Goal: Task Accomplishment & Management: Use online tool/utility

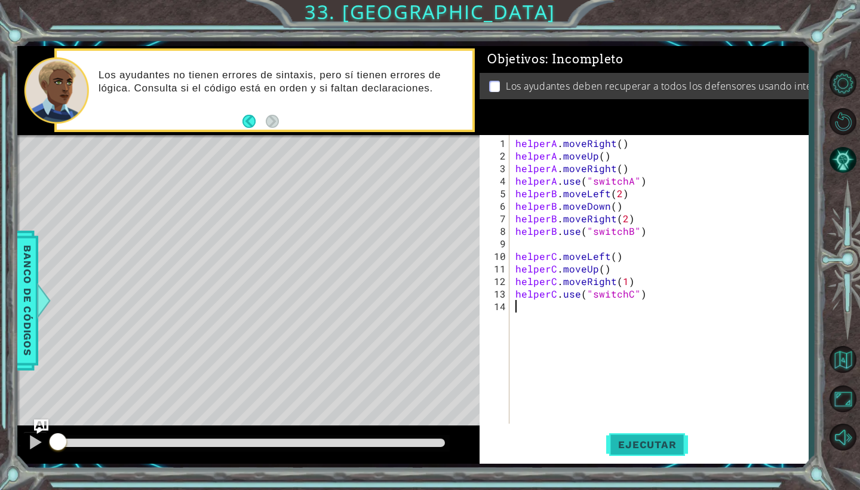
click at [648, 439] on span "Ejecutar" at bounding box center [647, 444] width 82 height 12
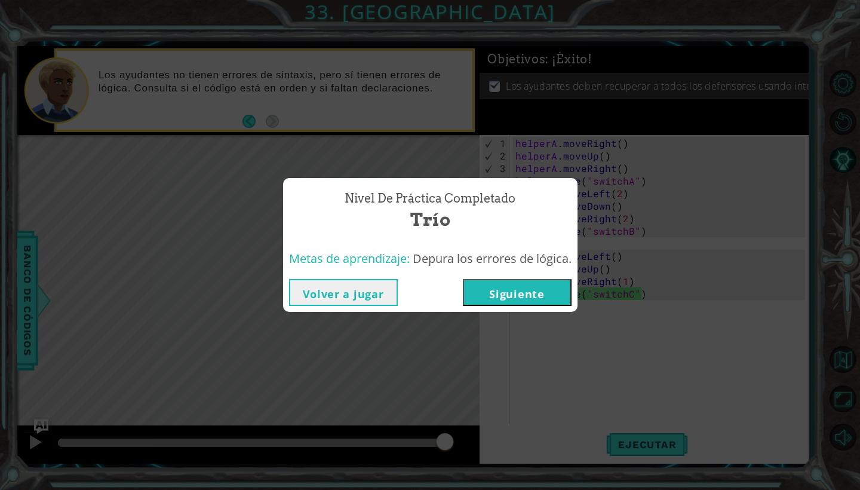
click at [547, 294] on button "Siguiente" at bounding box center [517, 292] width 109 height 27
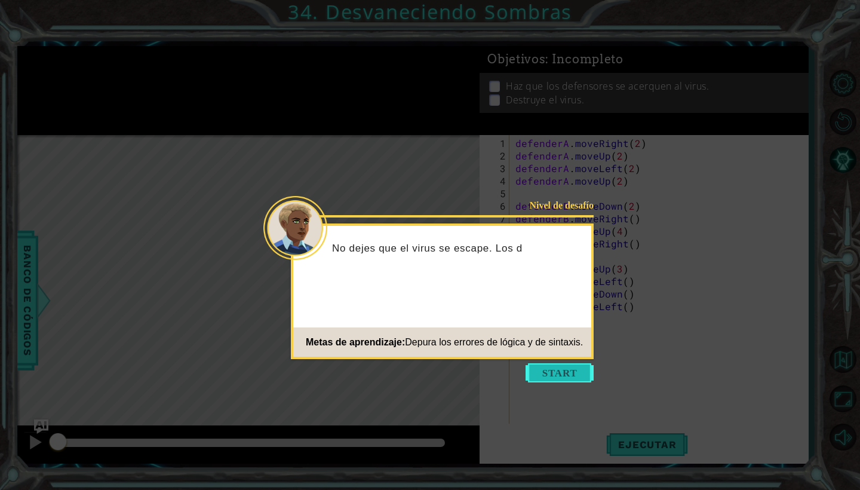
click at [560, 372] on button "Start" at bounding box center [560, 372] width 68 height 19
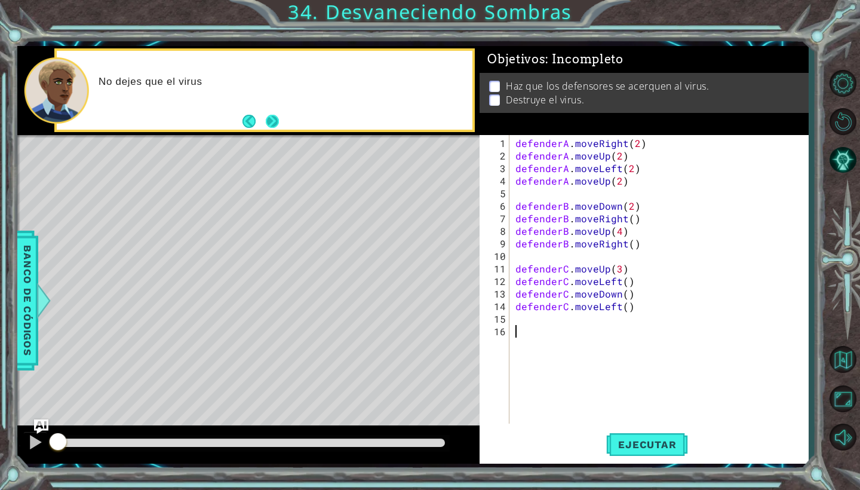
click at [277, 121] on button "Next" at bounding box center [272, 121] width 17 height 17
click at [643, 446] on span "Ejecutar" at bounding box center [647, 444] width 82 height 12
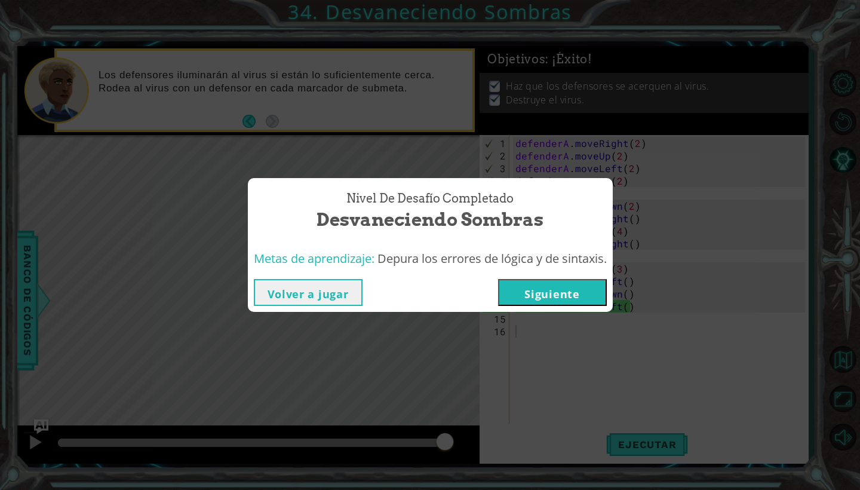
click at [562, 289] on button "Siguiente" at bounding box center [552, 292] width 109 height 27
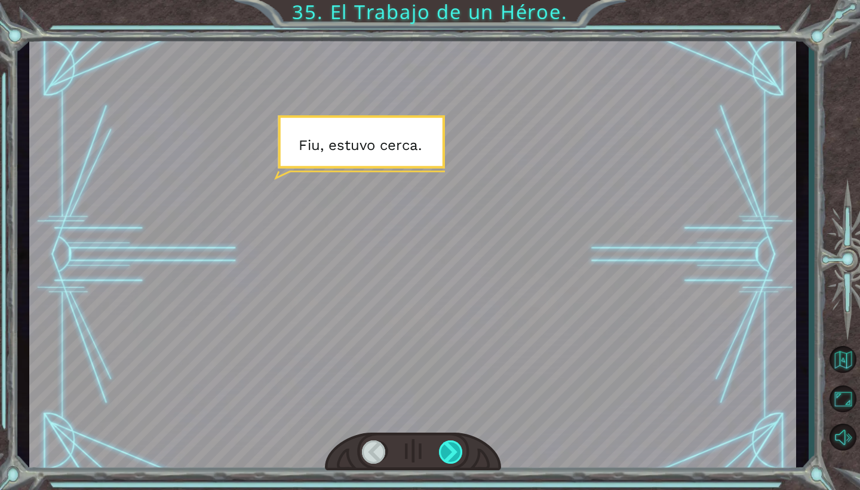
click at [453, 455] on div at bounding box center [451, 451] width 24 height 23
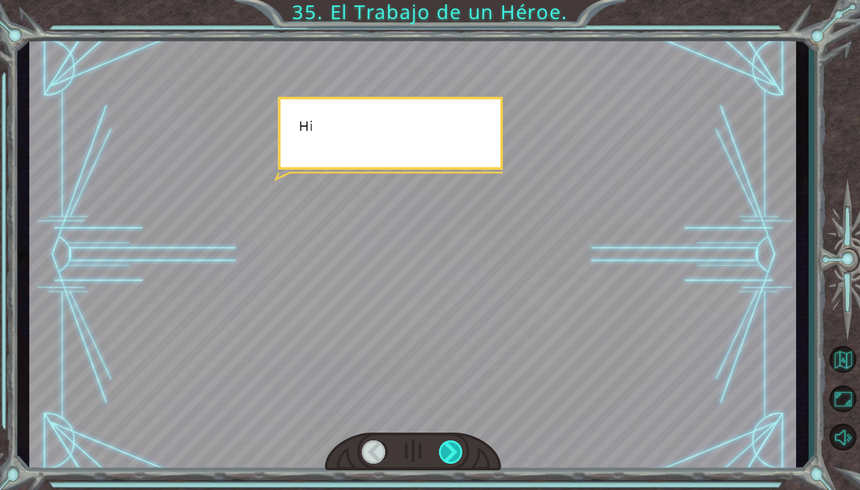
click at [453, 455] on div at bounding box center [451, 451] width 24 height 23
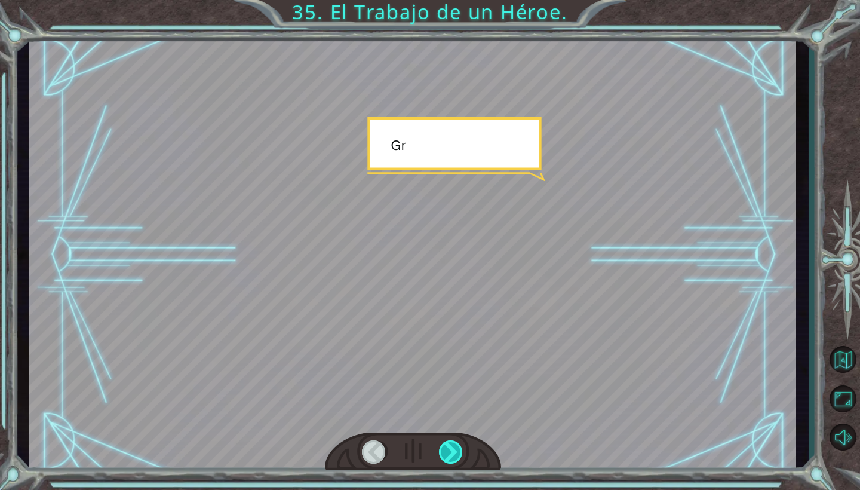
click at [453, 455] on div at bounding box center [451, 451] width 24 height 23
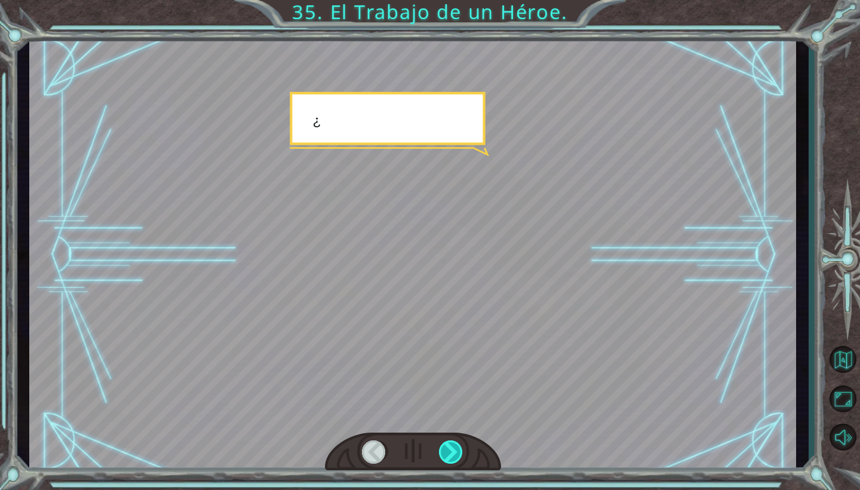
click at [453, 455] on div at bounding box center [451, 451] width 24 height 23
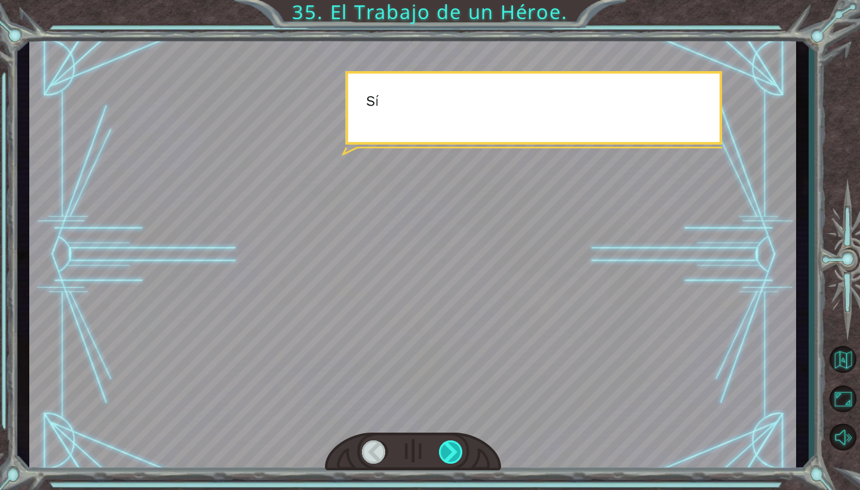
click at [453, 455] on div at bounding box center [451, 451] width 24 height 23
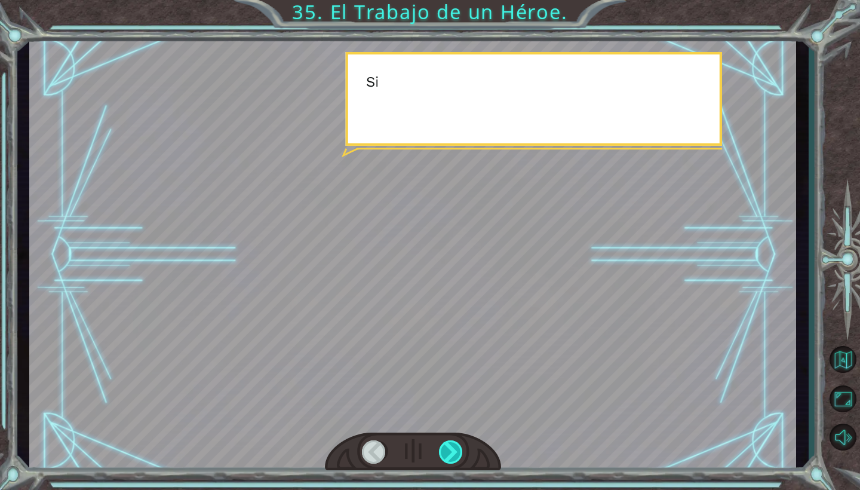
click at [453, 455] on div at bounding box center [451, 451] width 24 height 23
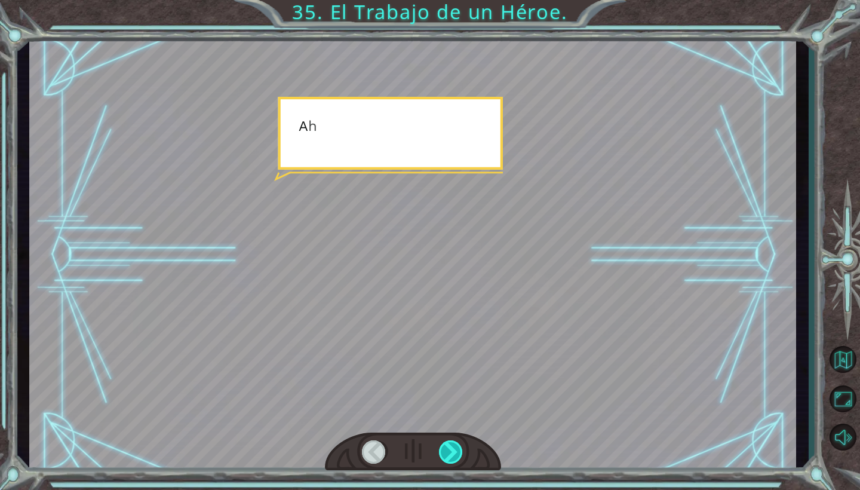
click at [453, 455] on div at bounding box center [451, 451] width 24 height 23
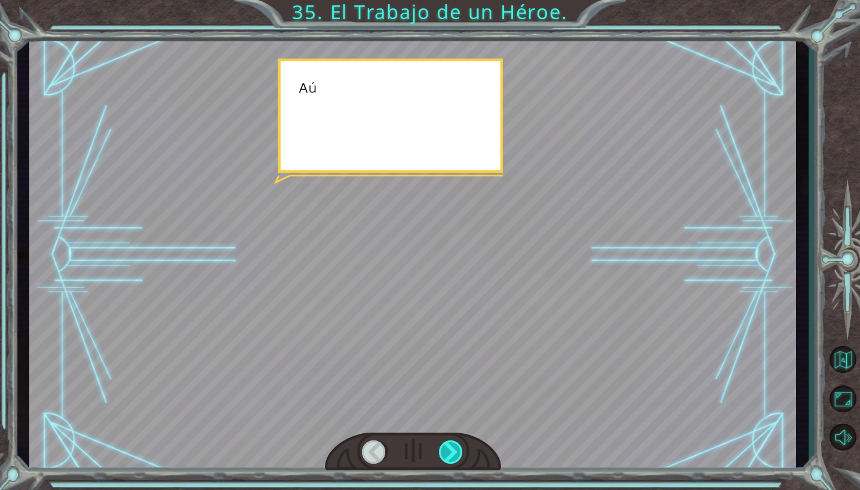
click at [453, 455] on div at bounding box center [451, 451] width 24 height 23
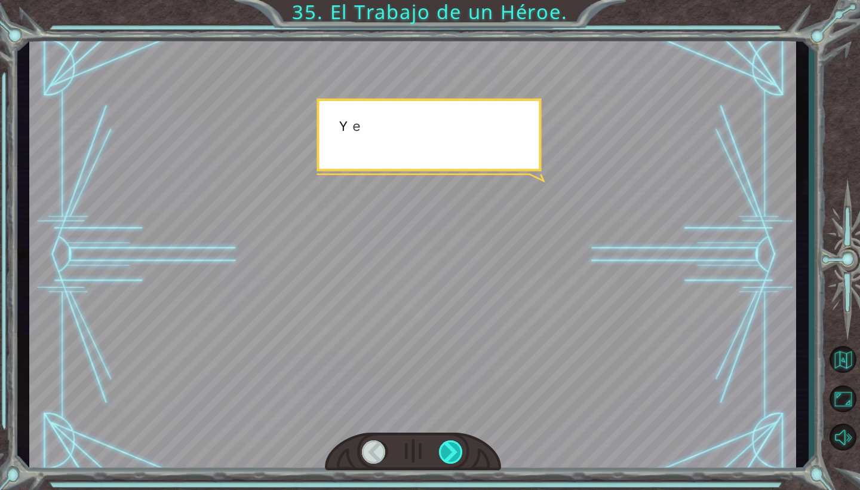
click at [453, 455] on div at bounding box center [451, 451] width 24 height 23
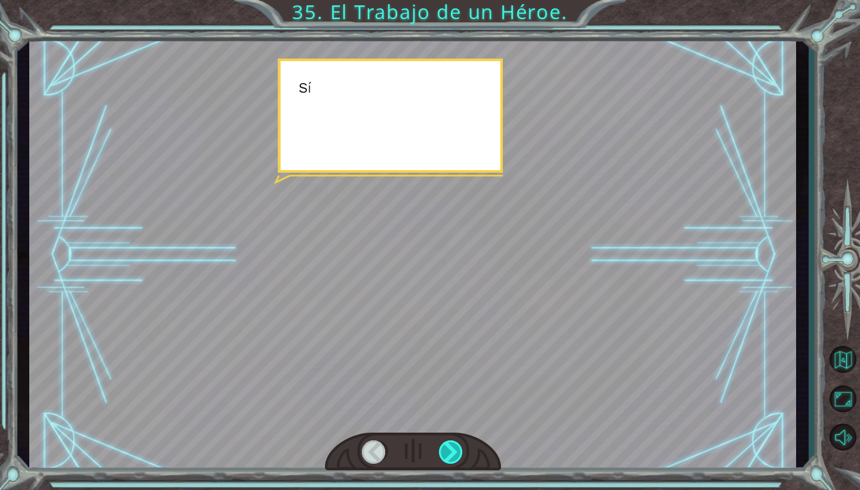
click at [453, 455] on div at bounding box center [451, 451] width 24 height 23
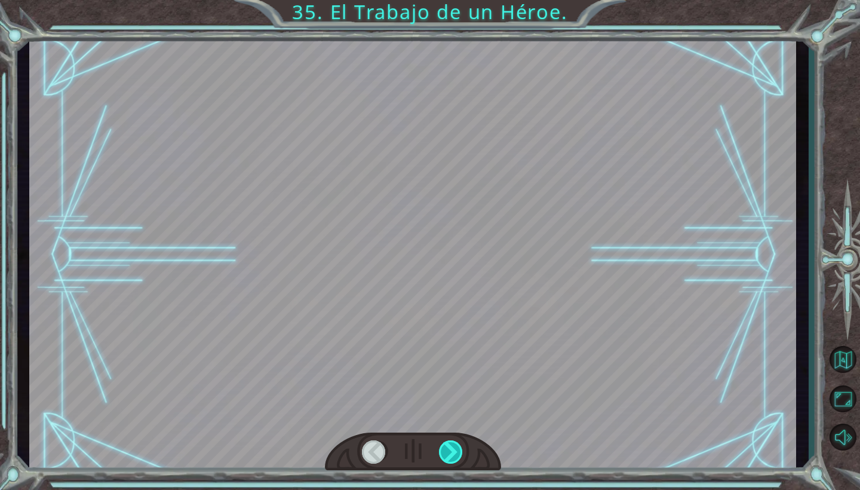
click at [453, 455] on div at bounding box center [451, 451] width 24 height 23
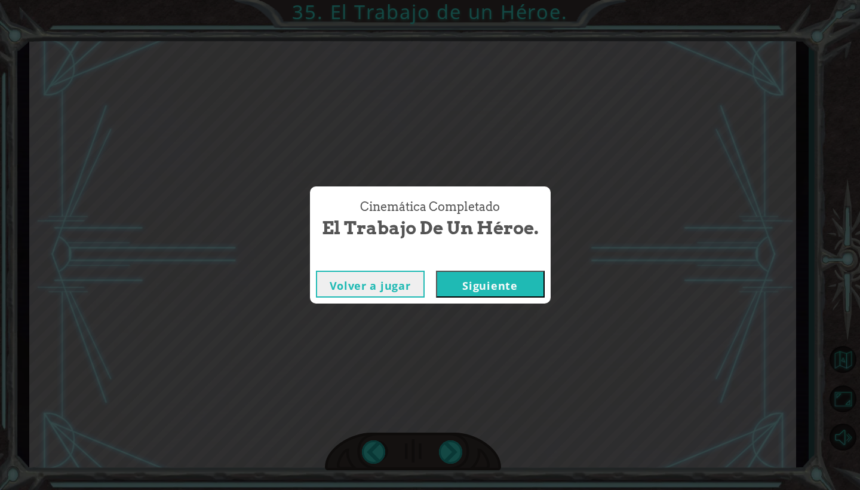
click at [512, 293] on button "Siguiente" at bounding box center [490, 284] width 109 height 27
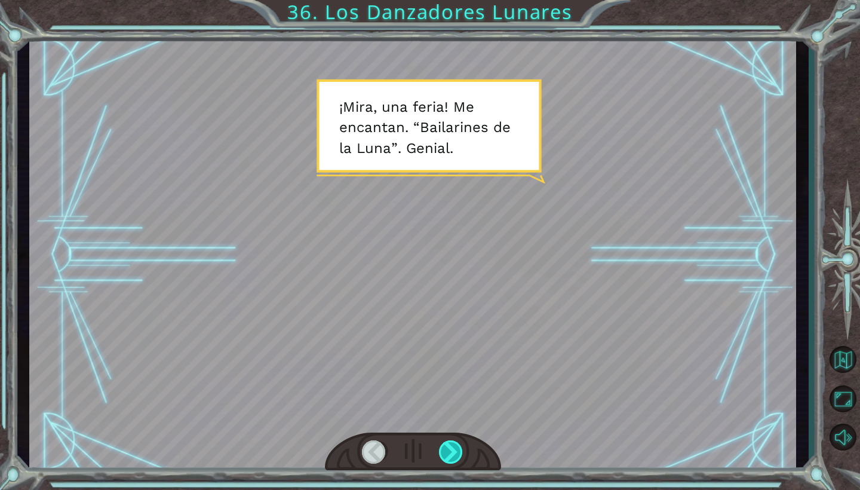
click at [449, 449] on div at bounding box center [451, 451] width 24 height 23
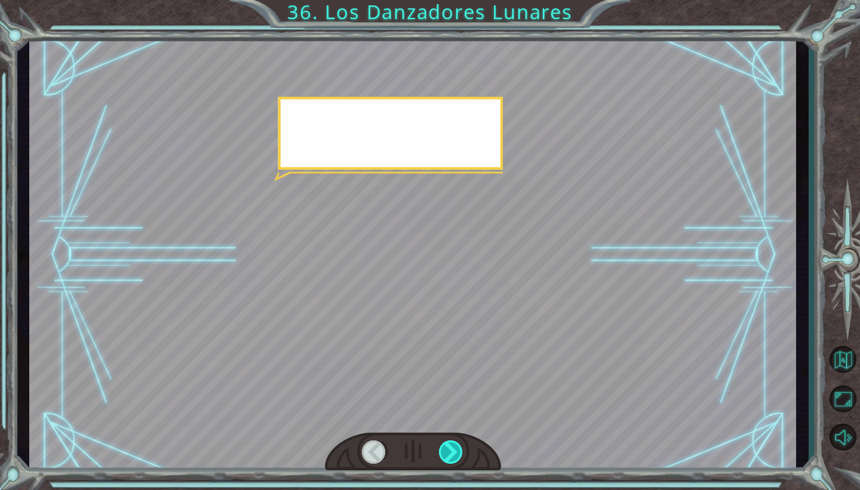
click at [449, 449] on div at bounding box center [451, 451] width 24 height 23
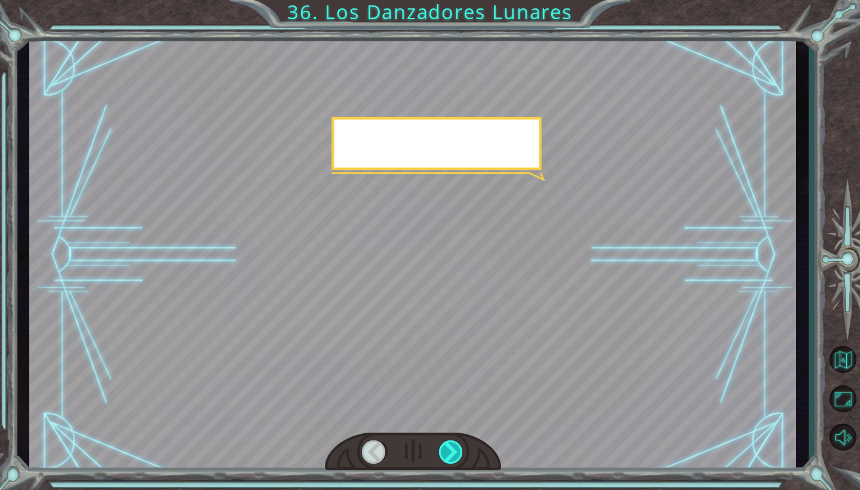
click at [449, 449] on div at bounding box center [451, 451] width 24 height 23
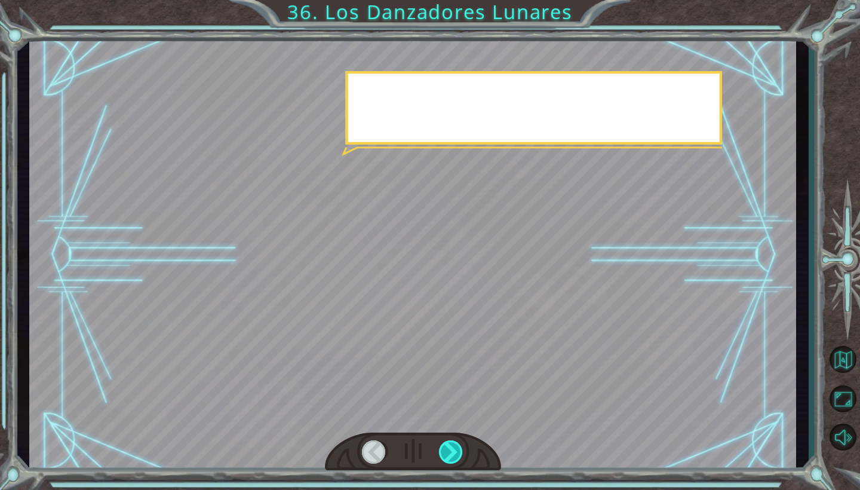
click at [449, 449] on div at bounding box center [451, 451] width 24 height 23
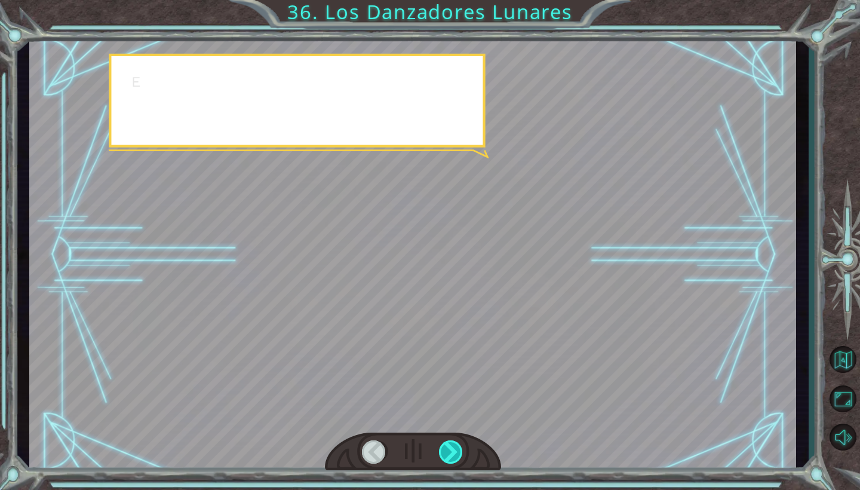
click at [449, 449] on div at bounding box center [451, 451] width 24 height 23
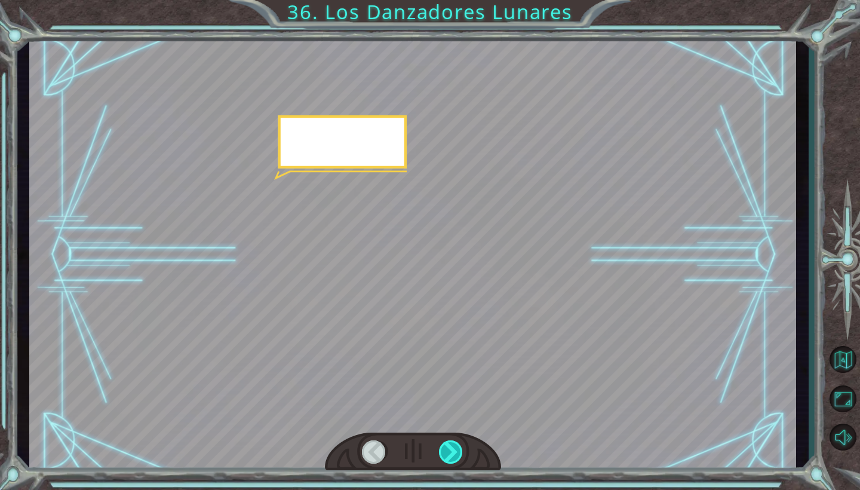
click at [449, 449] on div at bounding box center [451, 451] width 24 height 23
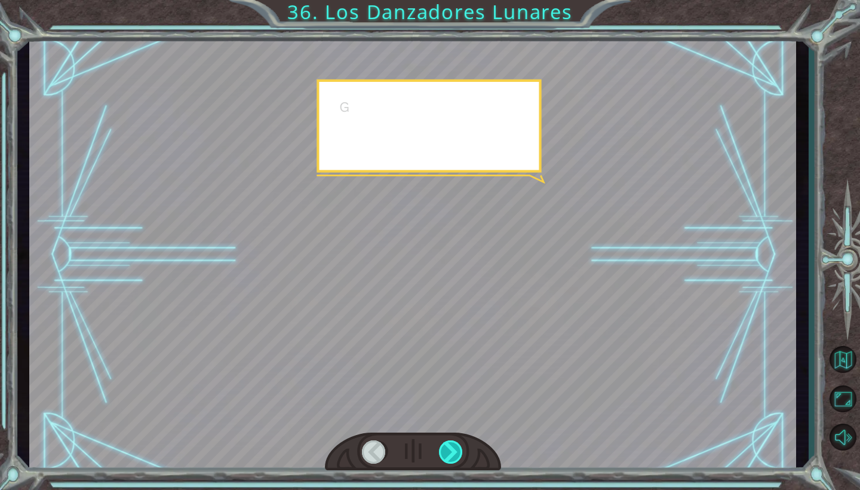
click at [449, 449] on div at bounding box center [451, 451] width 24 height 23
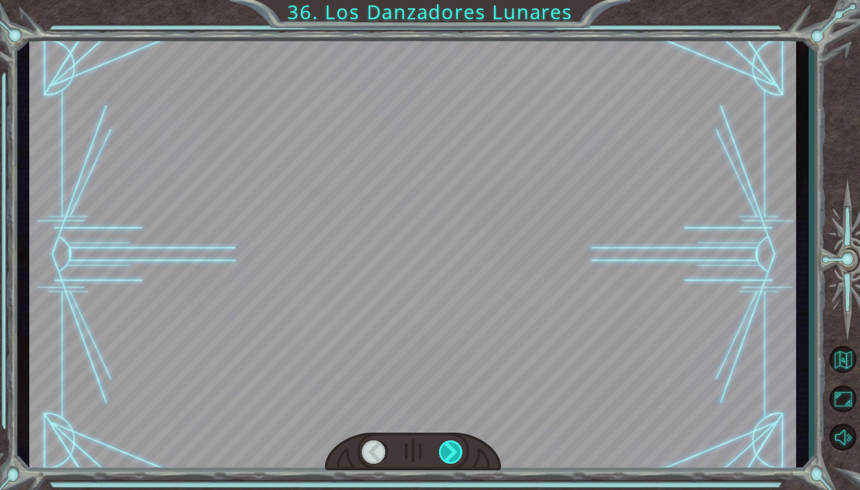
click at [449, 449] on div at bounding box center [451, 451] width 24 height 23
